Goal: Information Seeking & Learning: Learn about a topic

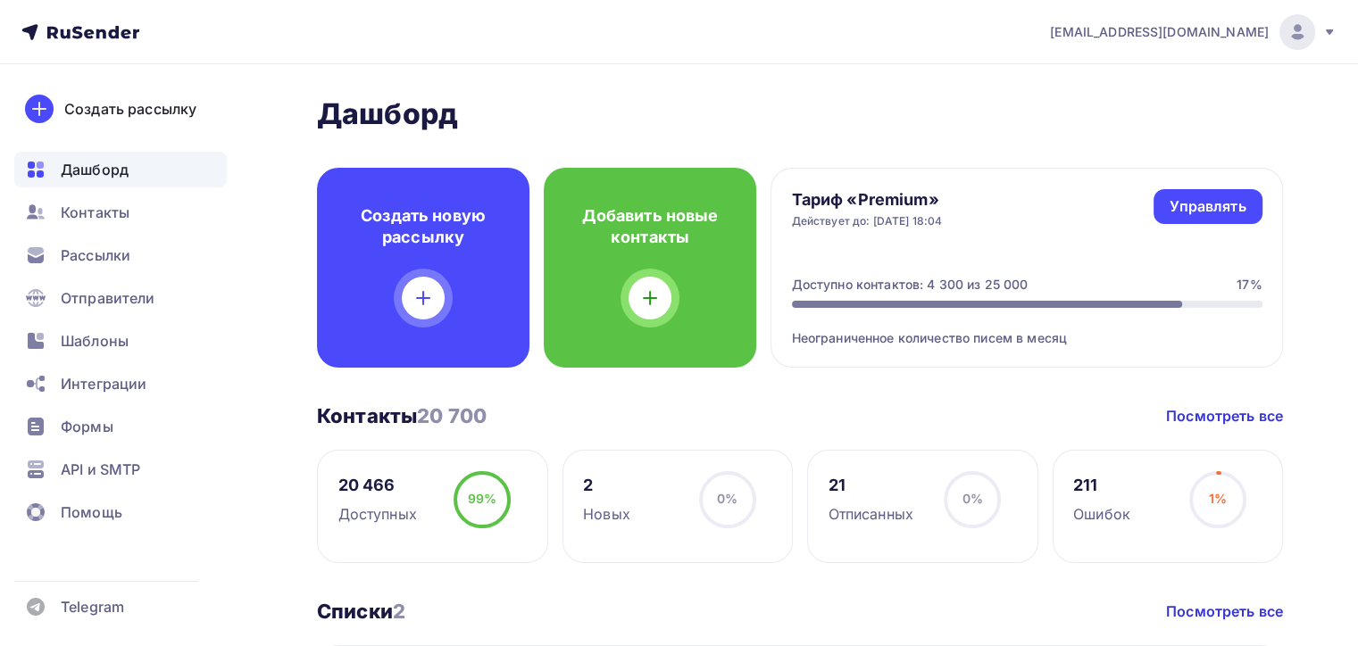
click at [104, 252] on span "Рассылки" at bounding box center [96, 255] width 70 height 21
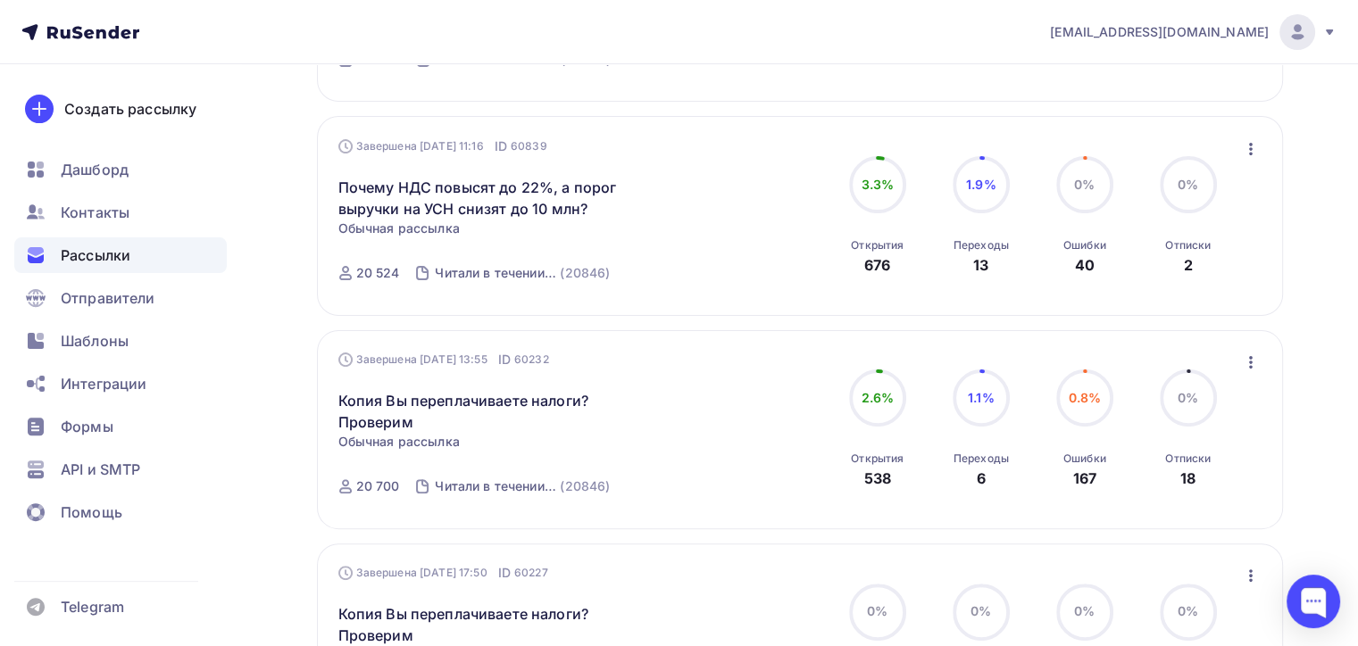
scroll to position [89, 0]
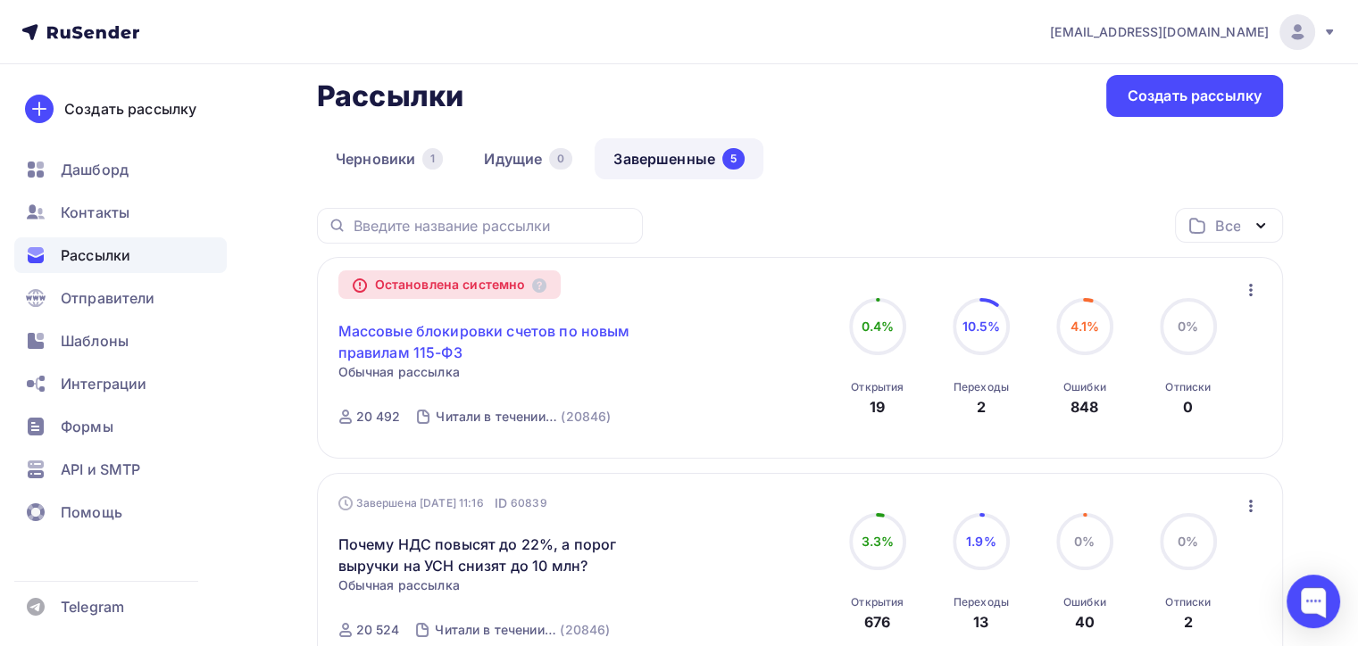
click at [523, 327] on link "Массовые блокировки счетов по новым правилам 115-ФЗ" at bounding box center [491, 341] width 306 height 43
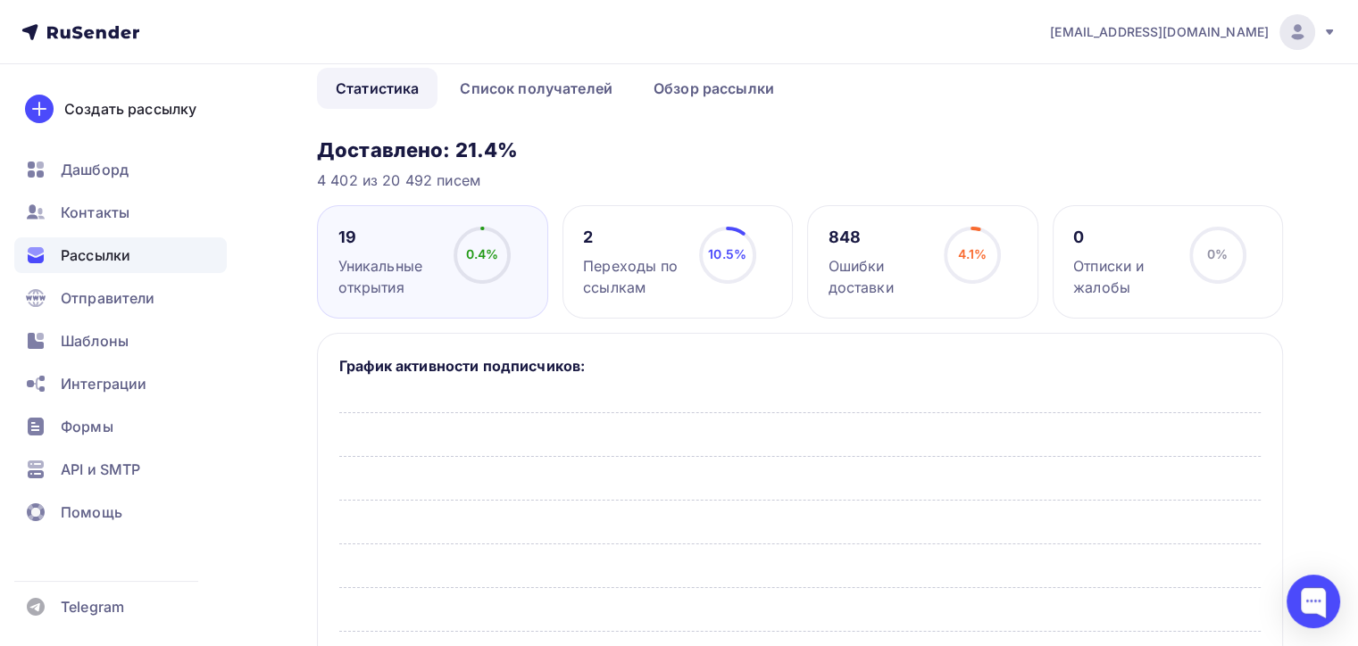
scroll to position [268, 0]
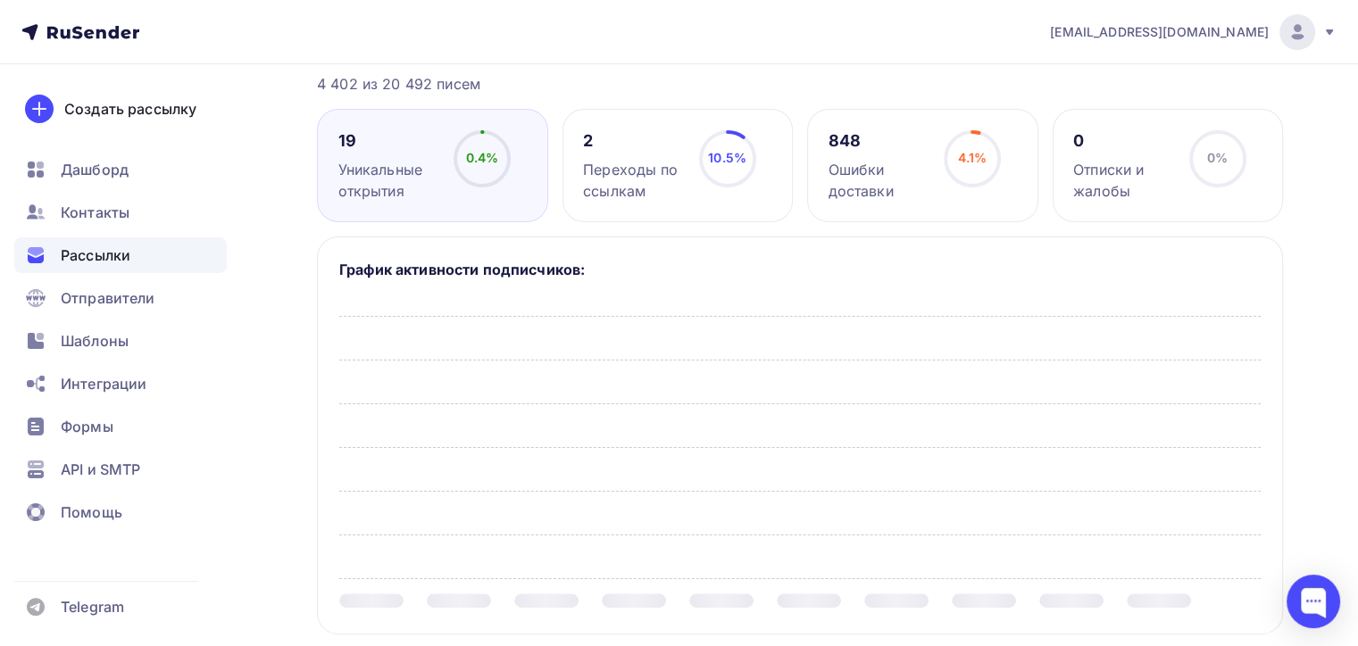
click at [846, 150] on div "848" at bounding box center [878, 140] width 100 height 21
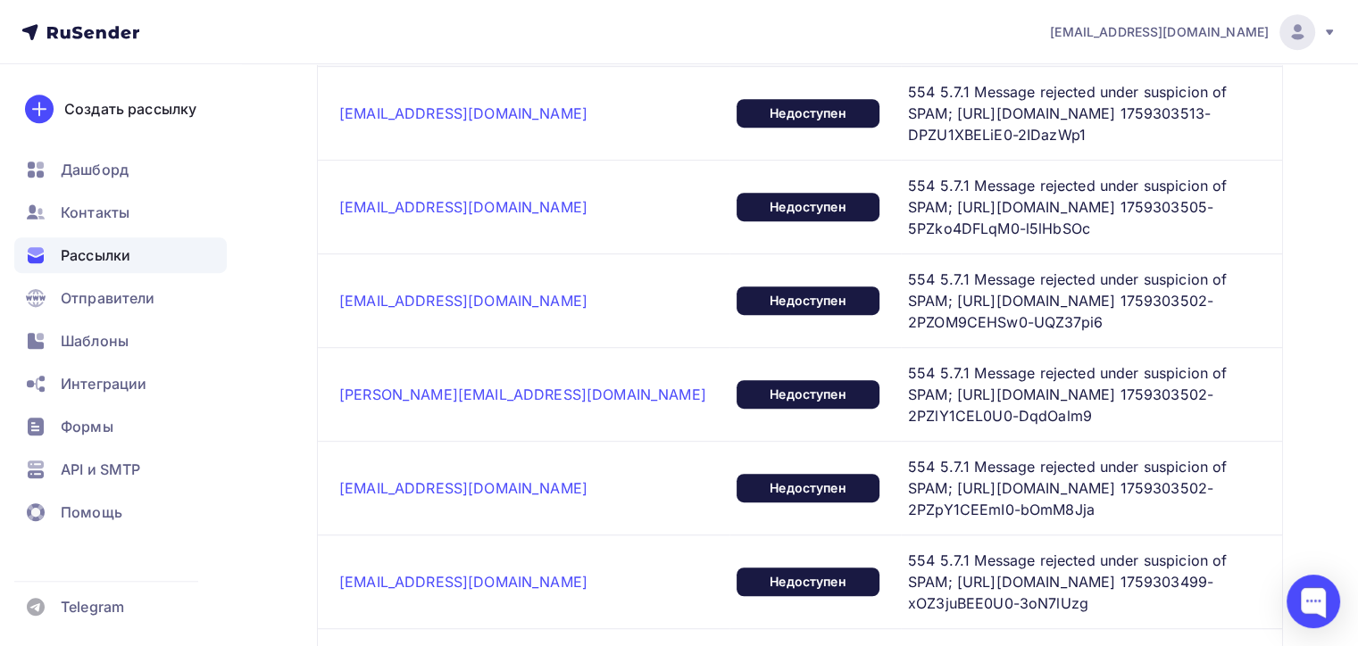
scroll to position [982, 0]
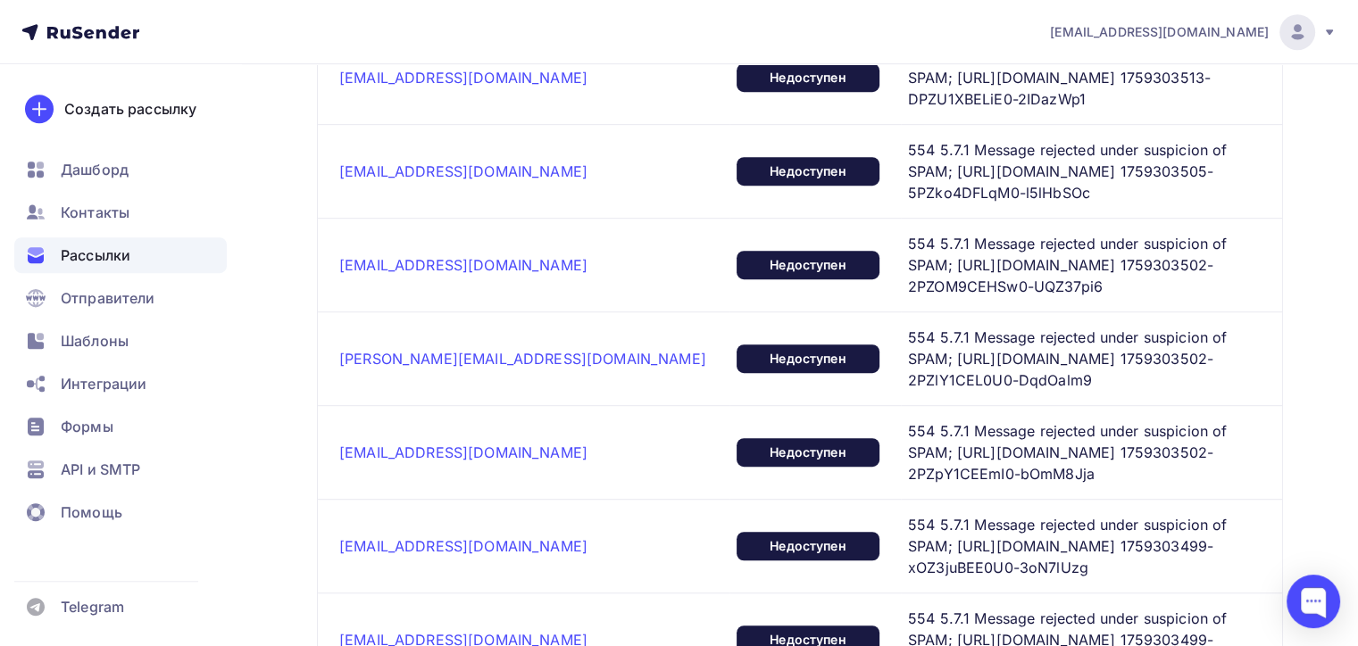
click at [908, 233] on span "554 5.7.1 Message rejected under suspicion of SPAM; https://ya.cc/1IrBc 1759303…" at bounding box center [1077, 265] width 338 height 64
click at [1315, 600] on div at bounding box center [1313, 602] width 54 height 54
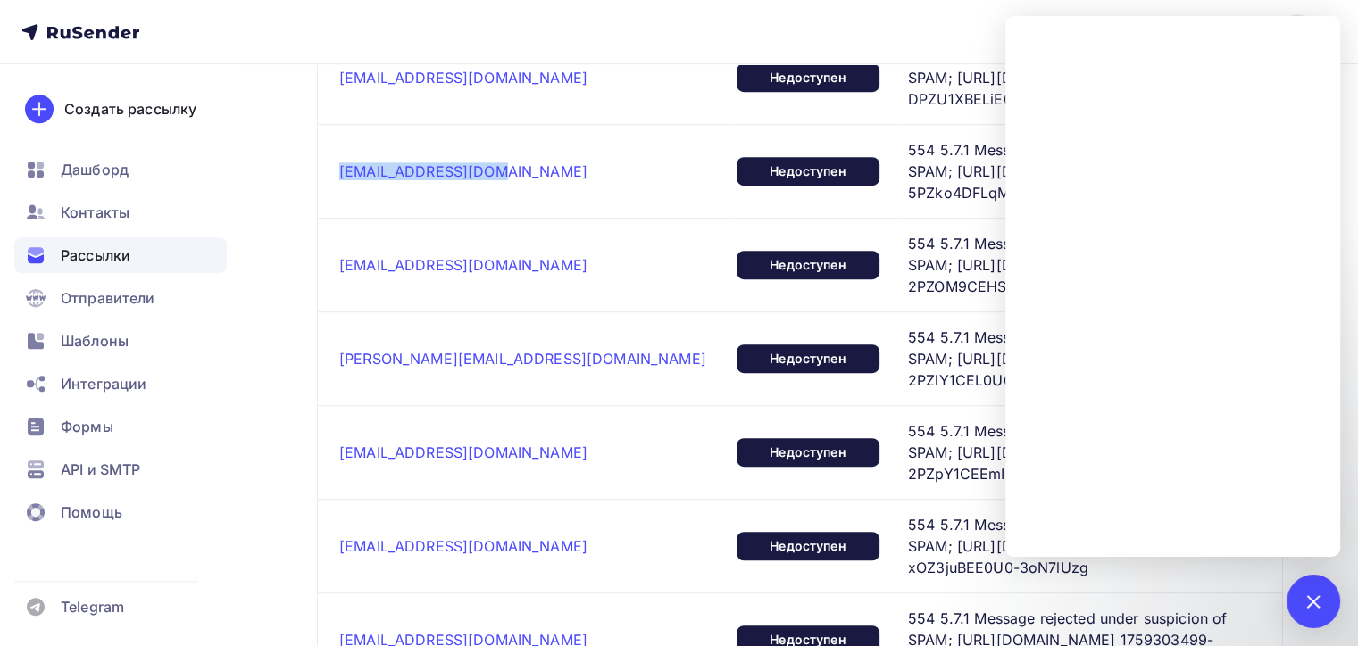
drag, startPoint x: 497, startPoint y: 137, endPoint x: 339, endPoint y: 146, distance: 158.3
click at [339, 146] on td "uk-pokrov@yandex.ru" at bounding box center [523, 171] width 411 height 94
copy link "uk-pokrov@yandex.ru"
drag, startPoint x: 504, startPoint y: 213, endPoint x: 339, endPoint y: 218, distance: 165.2
click at [339, 218] on td "laytek3816@yandex.ru" at bounding box center [523, 265] width 411 height 94
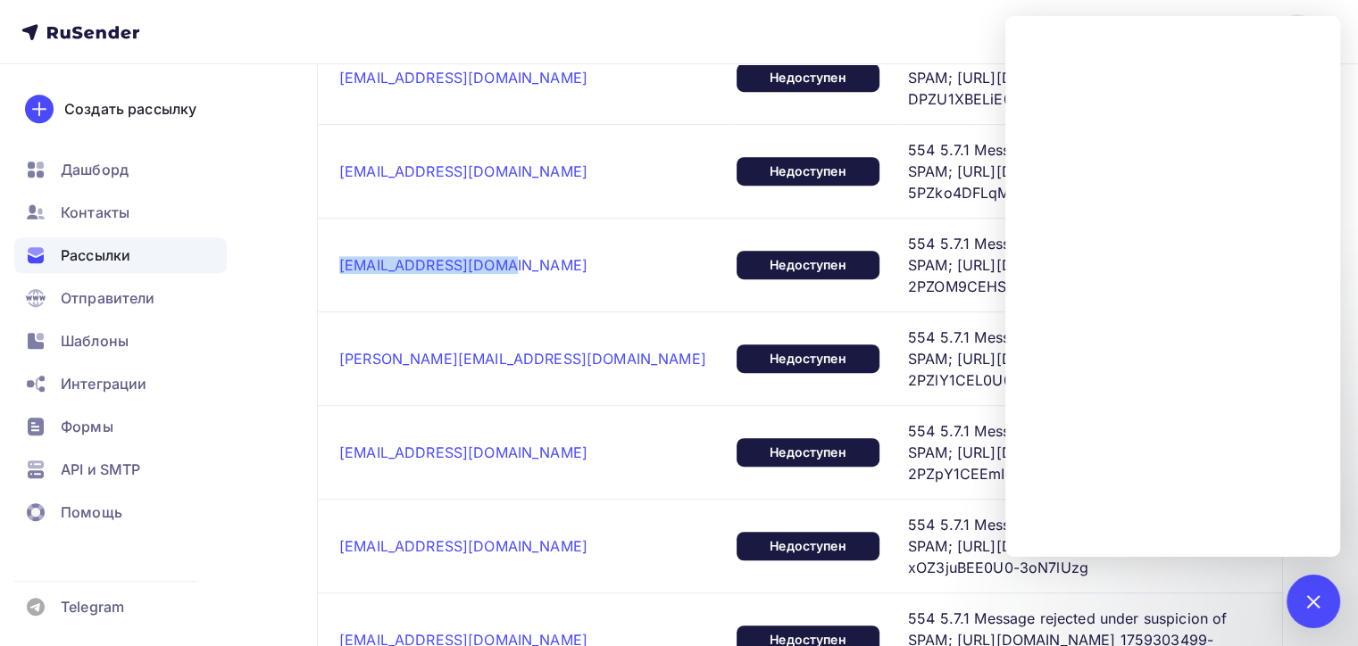
copy link "laytek3816@yandex.ru"
click at [1307, 602] on div at bounding box center [1313, 601] width 24 height 24
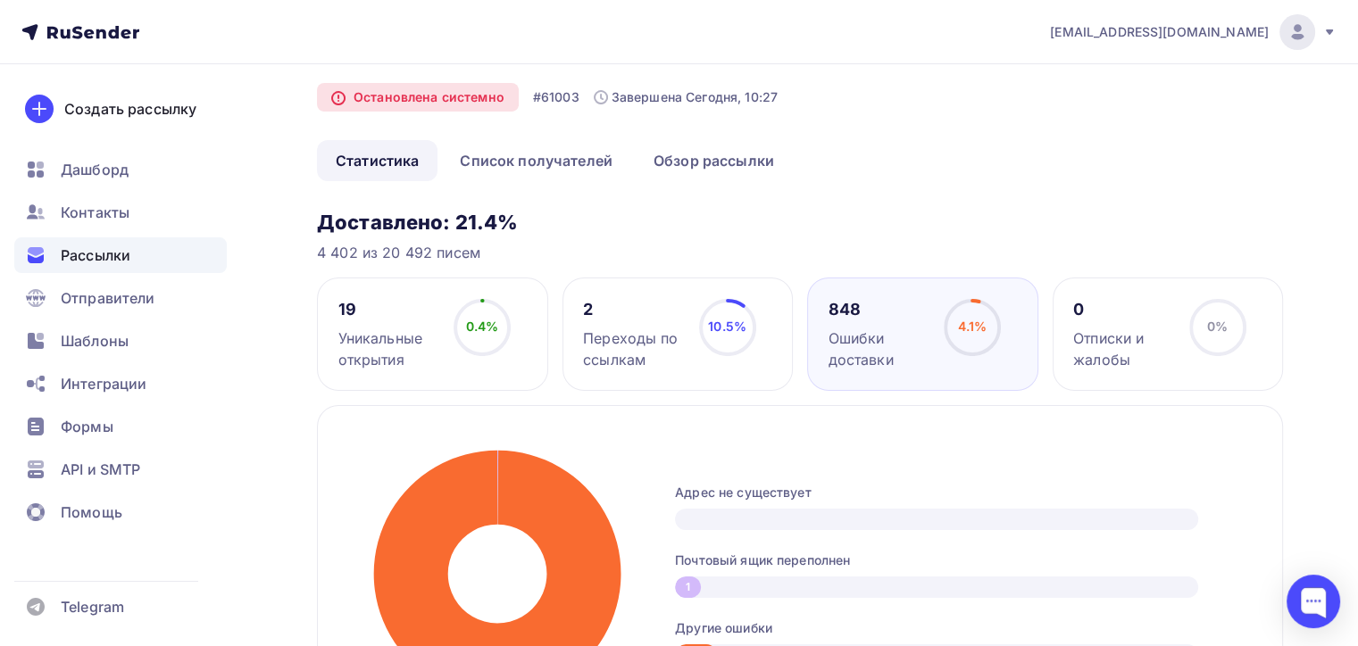
scroll to position [0, 0]
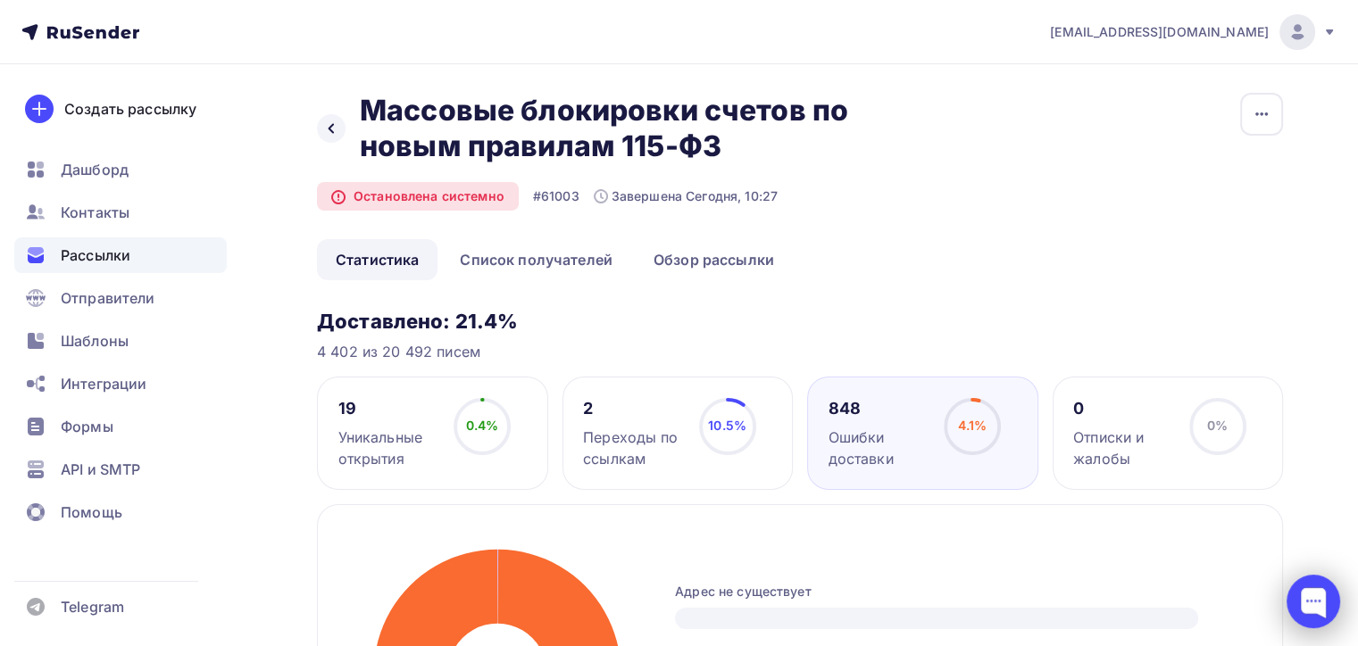
click at [1314, 602] on div at bounding box center [1313, 602] width 54 height 54
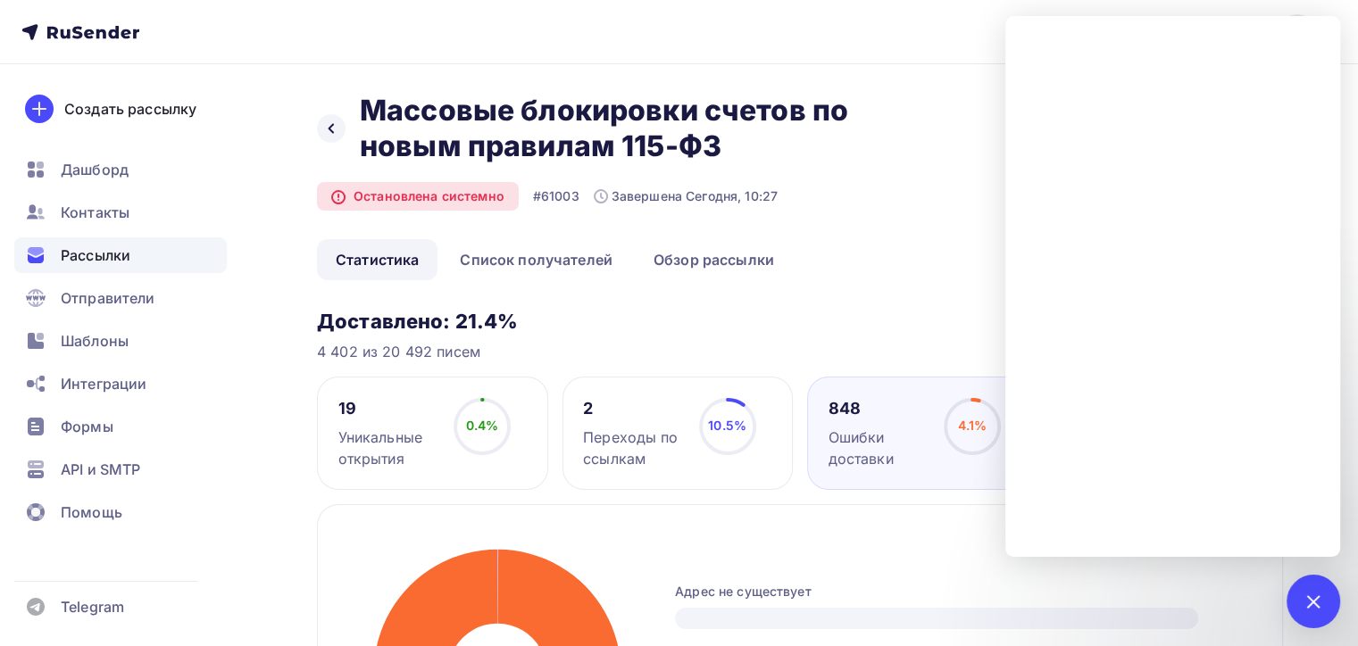
click at [821, 162] on h2 "Массовые блокировки счетов по новым правилам 115-ФЗ" at bounding box center [629, 128] width 539 height 71
click at [1307, 610] on div at bounding box center [1313, 602] width 54 height 54
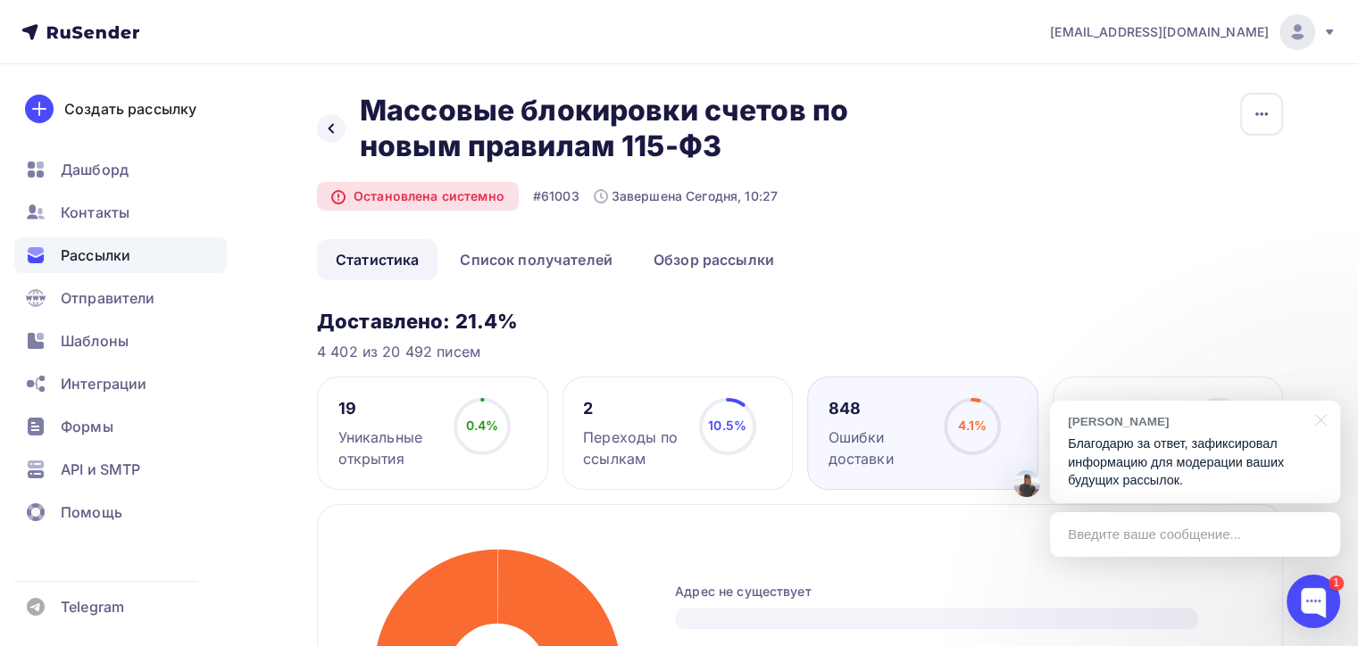
click at [1189, 453] on body "e.romanov138@gmail.com Аккаунт Тарифы Выйти Создать рассылку Дашборд Контакты Р…" at bounding box center [679, 323] width 1358 height 646
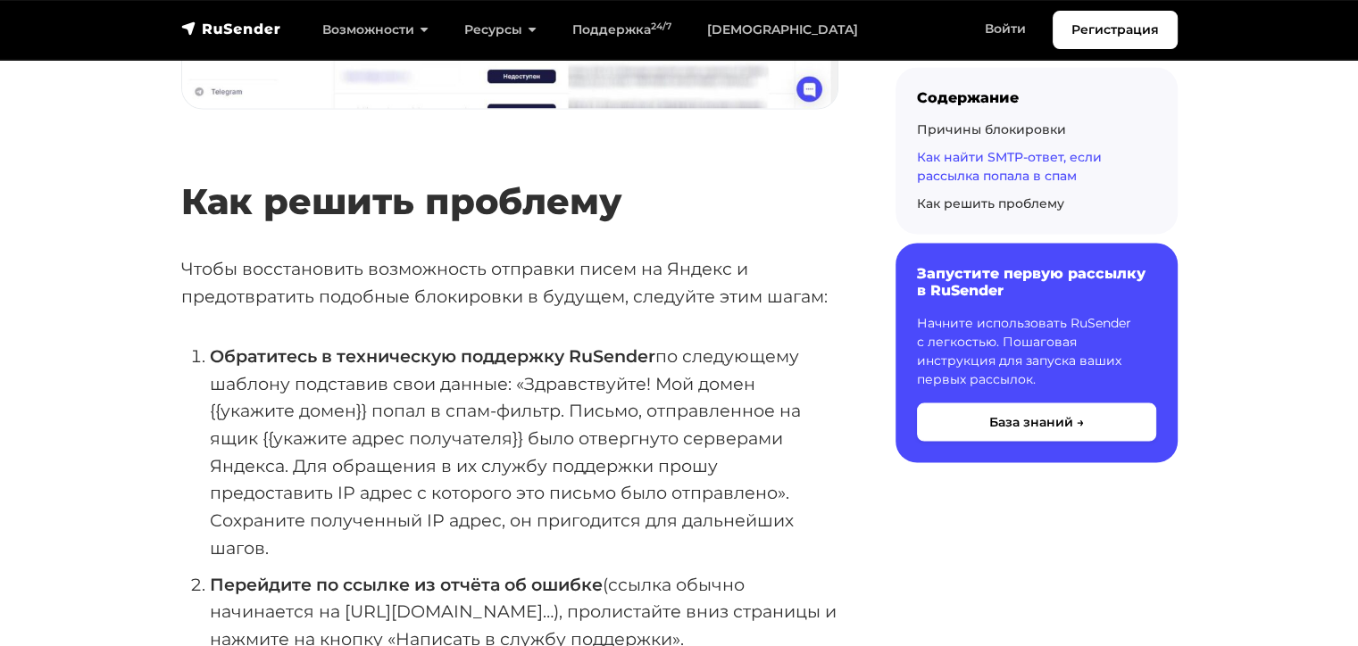
scroll to position [3392, 0]
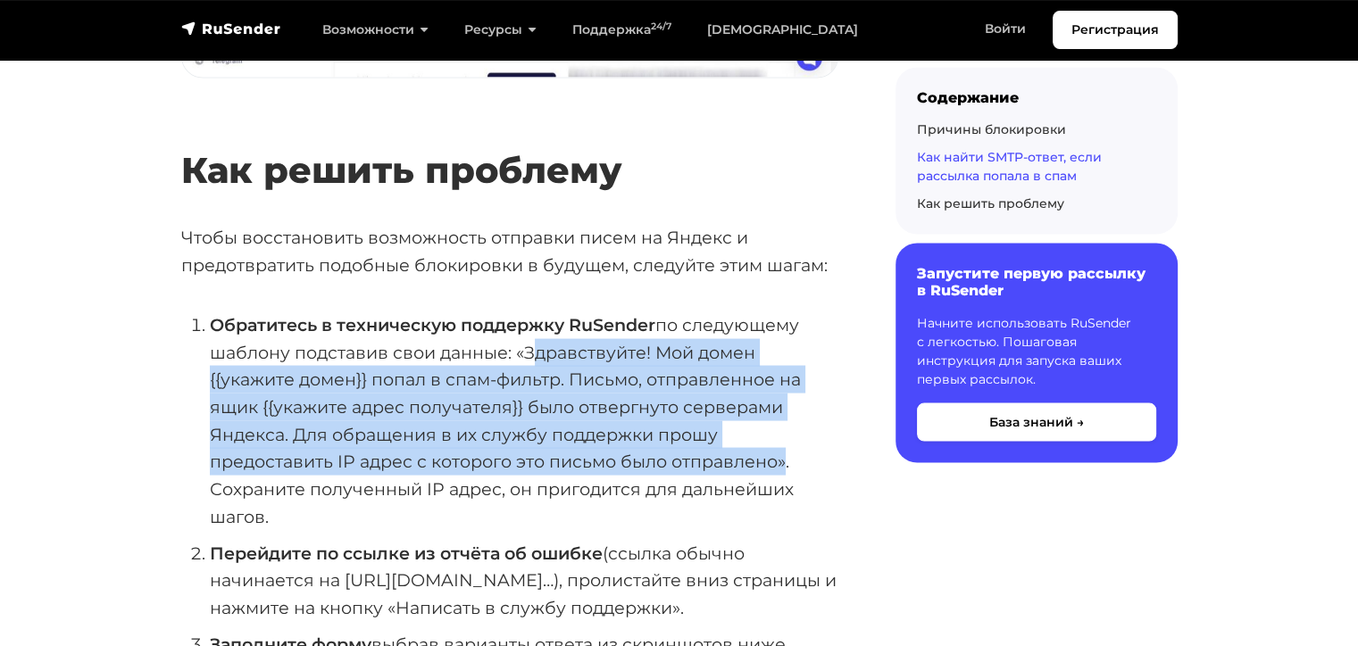
drag, startPoint x: 524, startPoint y: 346, endPoint x: 767, endPoint y: 445, distance: 262.2
click at [771, 448] on li "Обратитесь в техническую поддержку RuSender по следующему шаблону подставив сво…" at bounding box center [524, 421] width 628 height 220
copy li "Здравствуйте! Мой домен {{укажите домен}} попал в спам-фильтр. Письмо, отправле…"
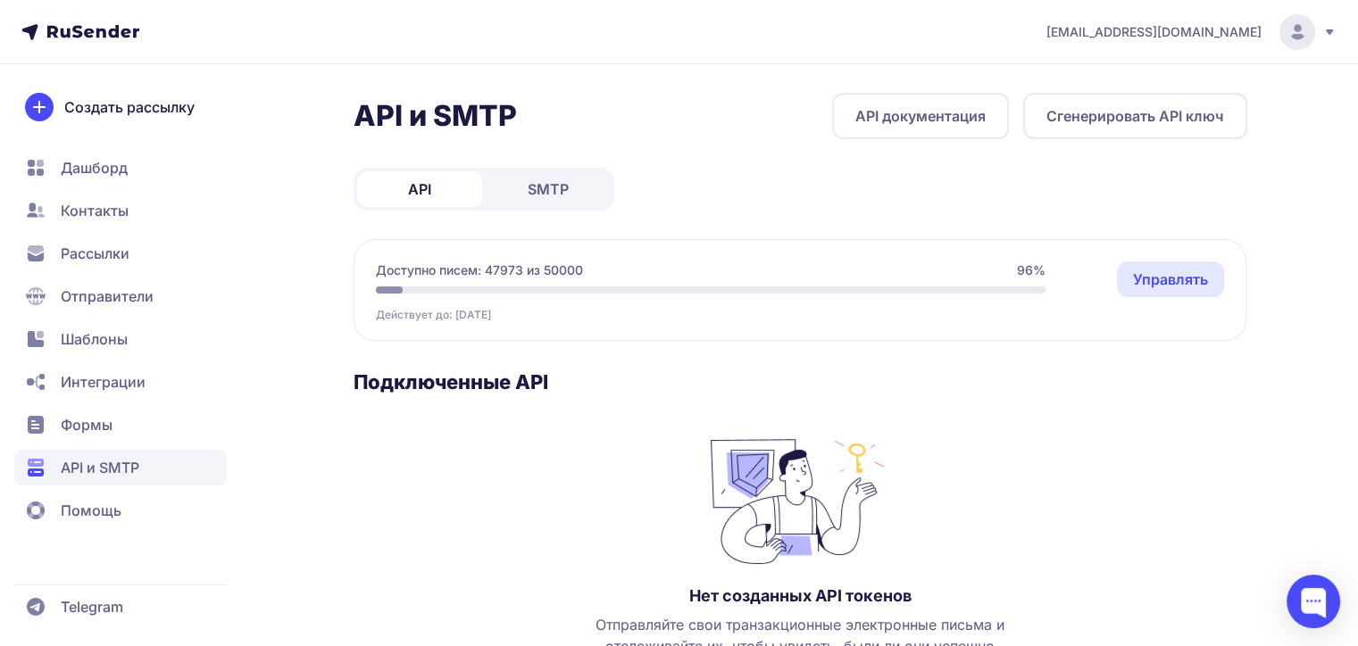
click at [536, 195] on span "SMTP" at bounding box center [548, 189] width 41 height 21
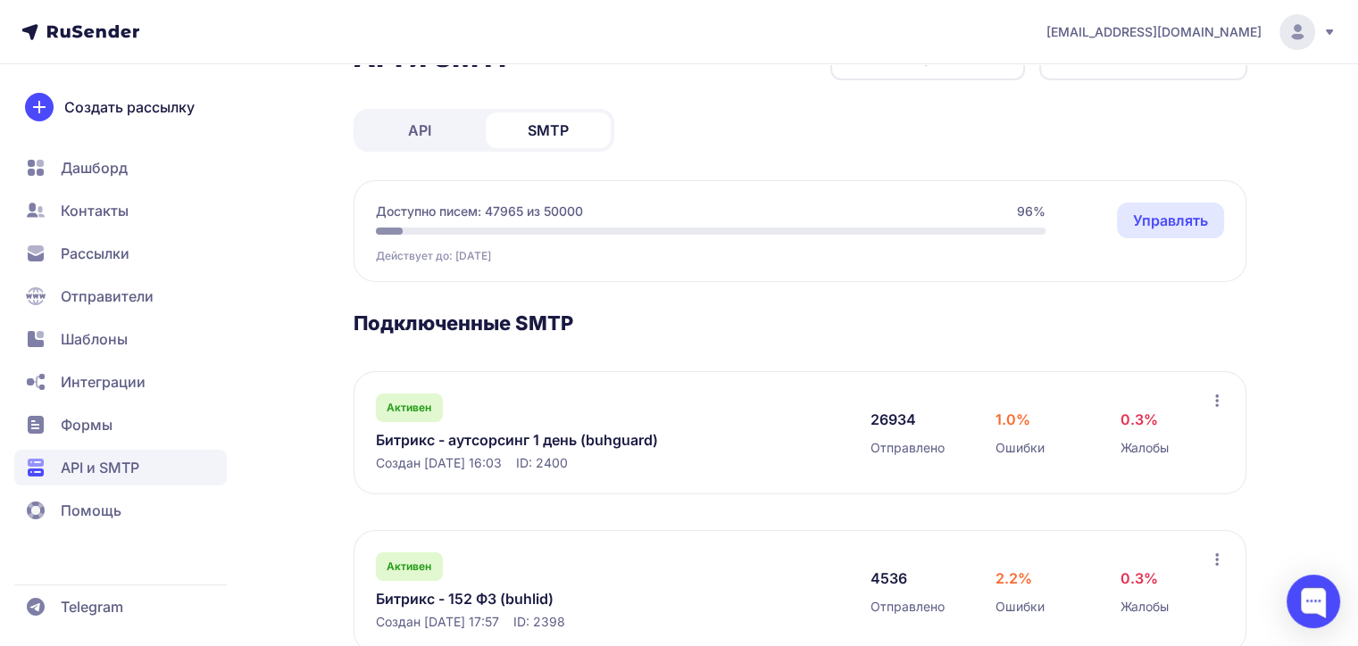
scroll to position [89, 0]
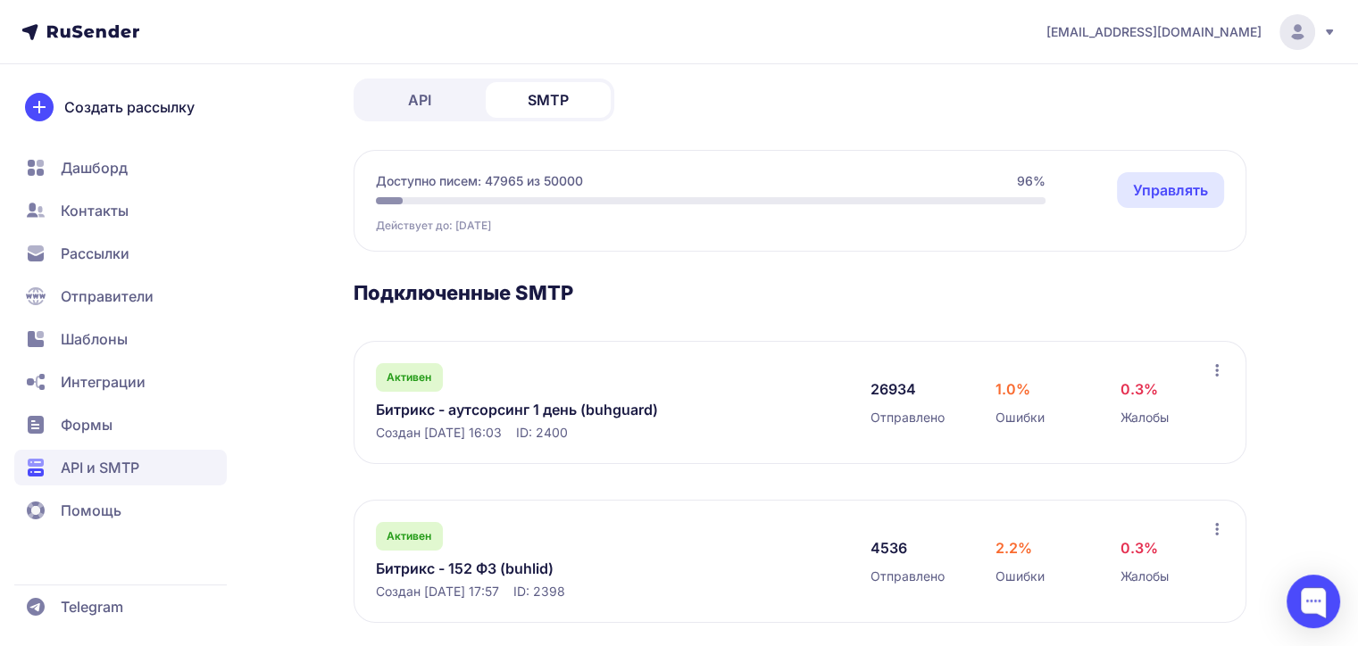
click at [486, 411] on link "Битрикс - аутсорсинг 1 день (buhguard)" at bounding box center [559, 409] width 366 height 21
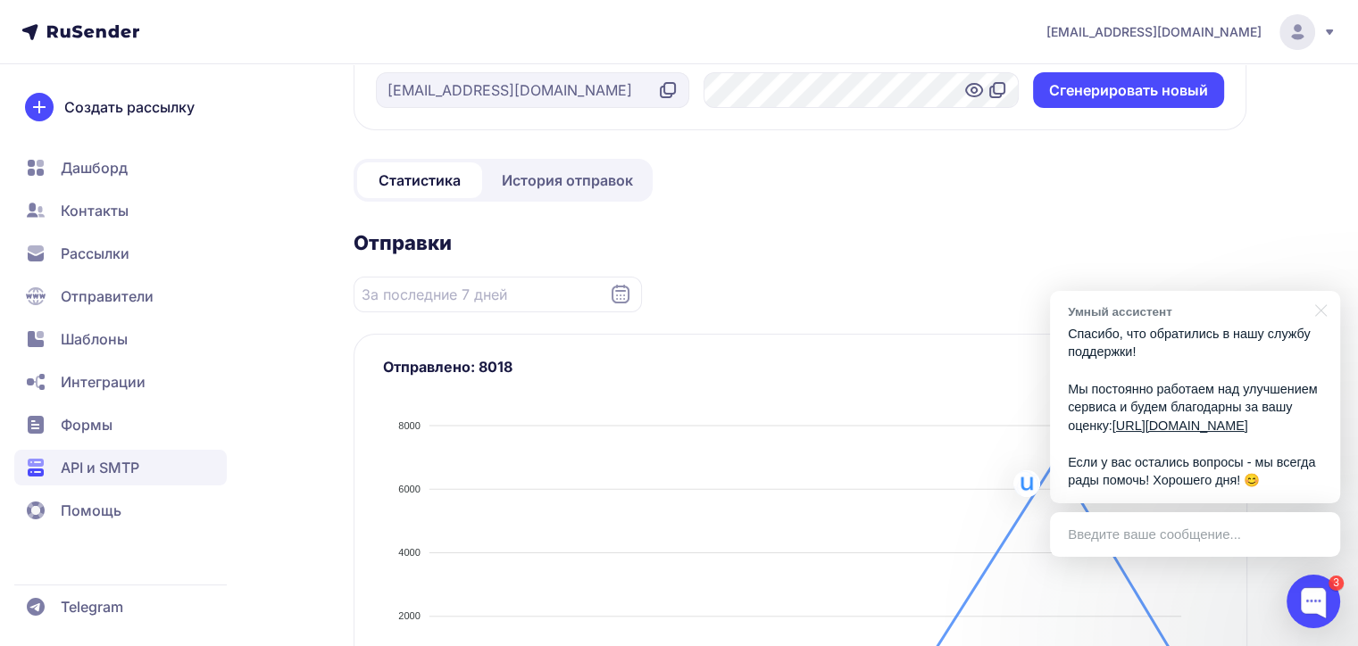
scroll to position [625, 0]
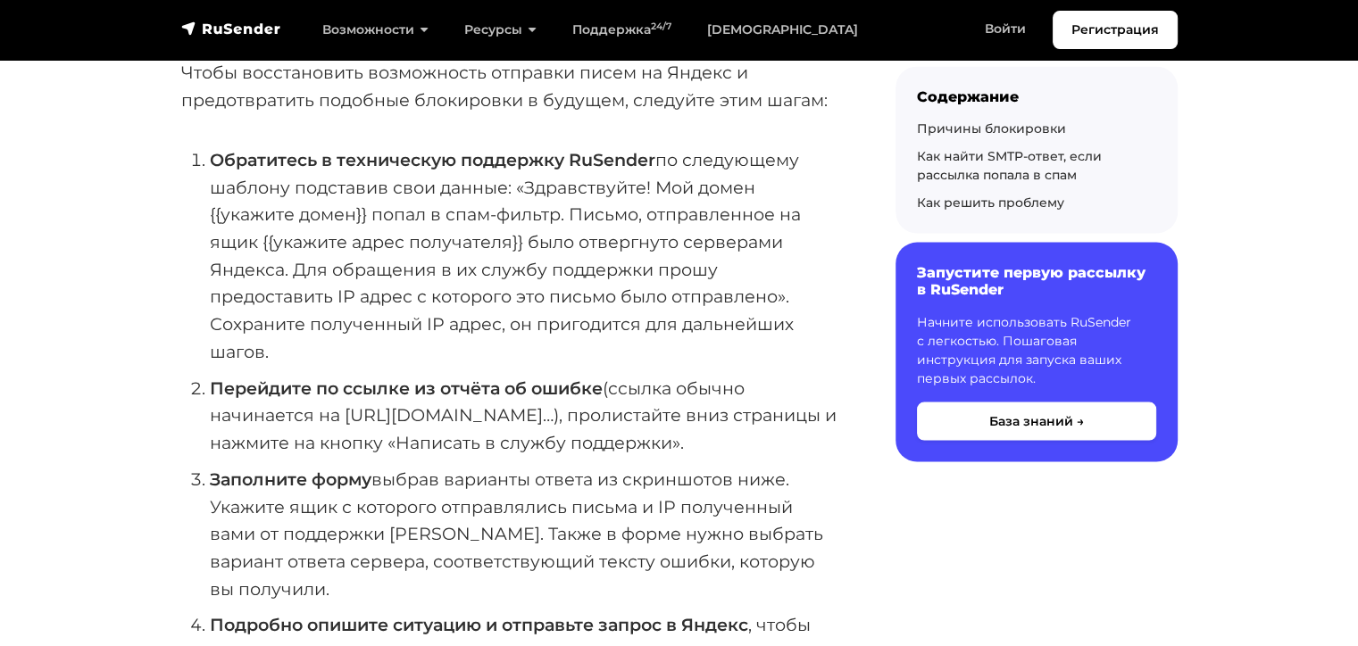
scroll to position [3556, 0]
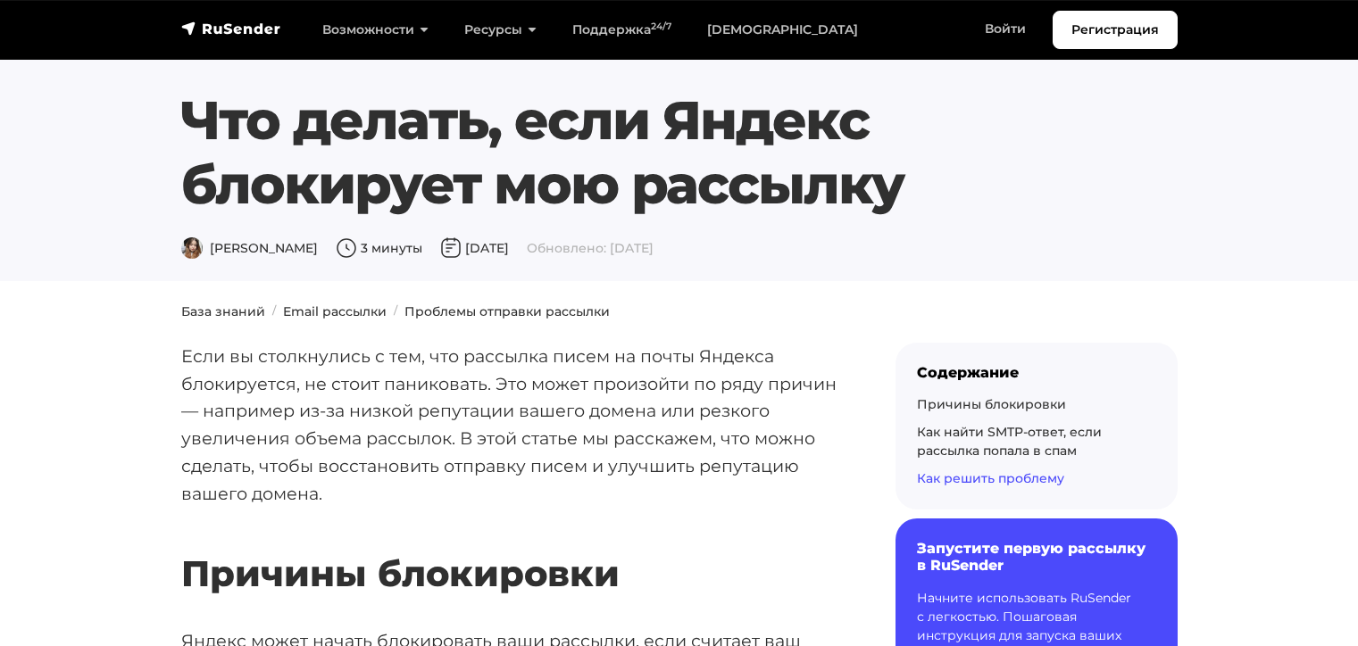
scroll to position [3556, 0]
